Goal: Navigation & Orientation: Find specific page/section

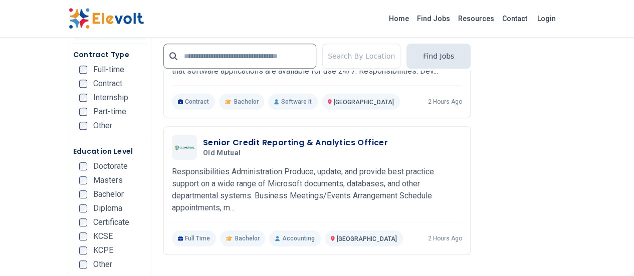
scroll to position [2140, 0]
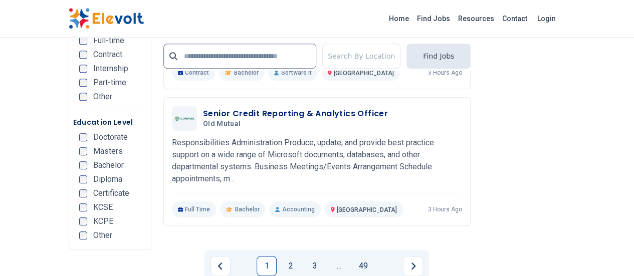
click at [291, 256] on link "2" at bounding box center [291, 266] width 20 height 20
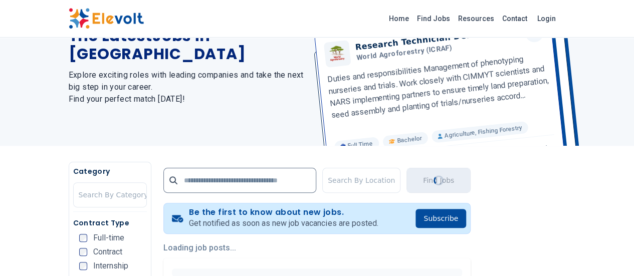
scroll to position [0, 0]
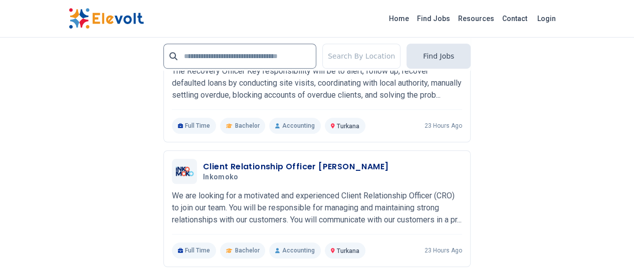
scroll to position [2259, 0]
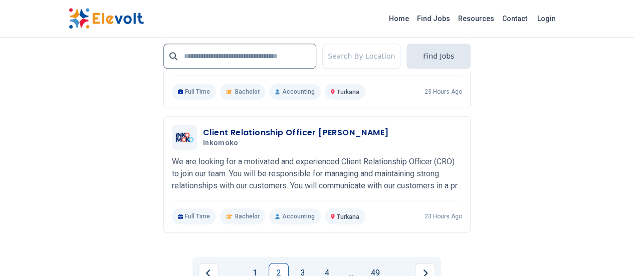
click at [300, 263] on link "3" at bounding box center [303, 273] width 20 height 20
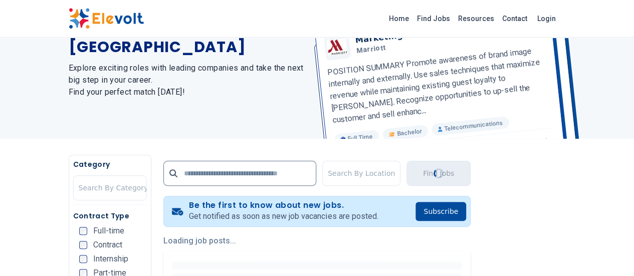
scroll to position [33, 0]
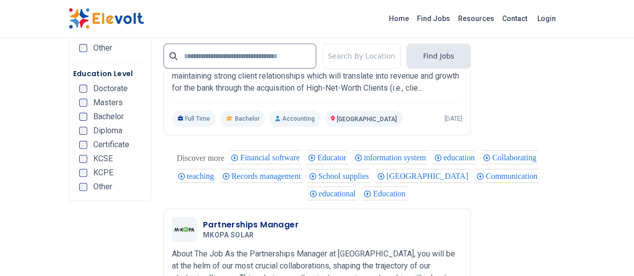
scroll to position [2044, 0]
